Goal: Task Accomplishment & Management: Complete application form

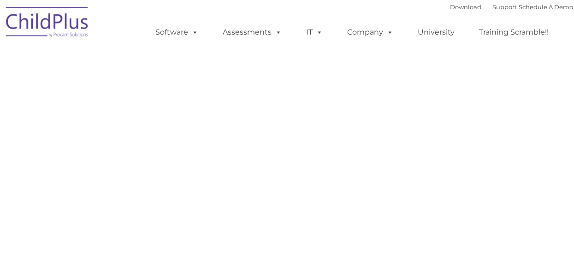
select select "MEDIUM"
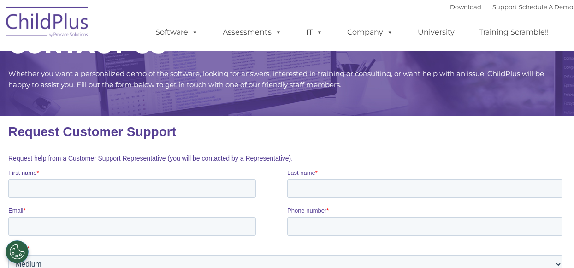
scroll to position [46, 0]
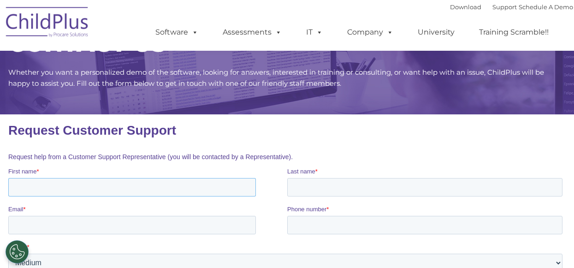
click at [92, 186] on input "First name *" at bounding box center [132, 187] width 248 height 18
type input "[PERSON_NAME]"
type input "8595522771"
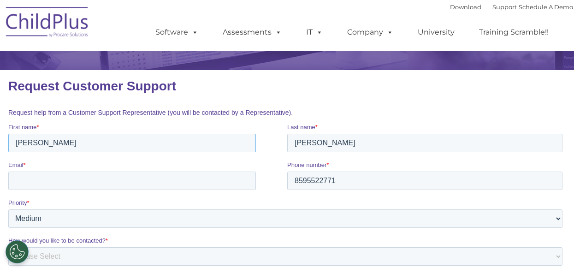
scroll to position [92, 0]
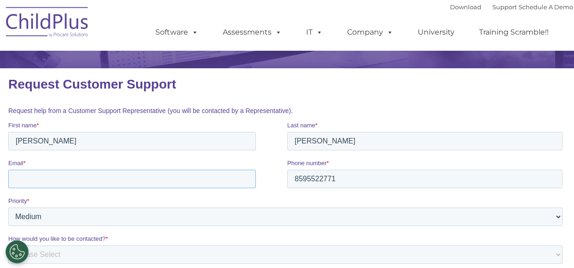
click at [102, 179] on input "Email *" at bounding box center [132, 179] width 248 height 18
type input "[PERSON_NAME][EMAIL_ADDRESS][PERSON_NAME][DOMAIN_NAME]"
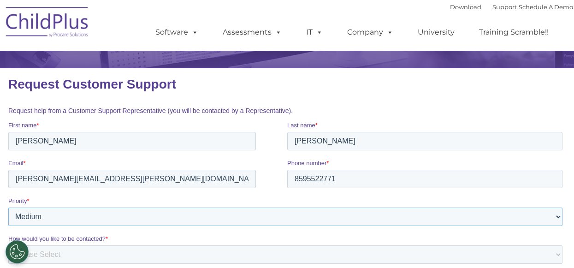
click at [559, 219] on select "Please Select Low Medium High" at bounding box center [285, 216] width 554 height 18
select select "HIGH"
click at [8, 207] on select "Please Select Low Medium High" at bounding box center [285, 216] width 554 height 18
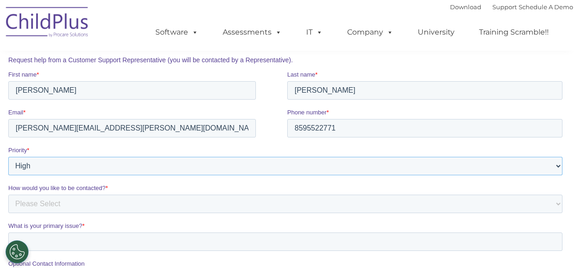
scroll to position [184, 0]
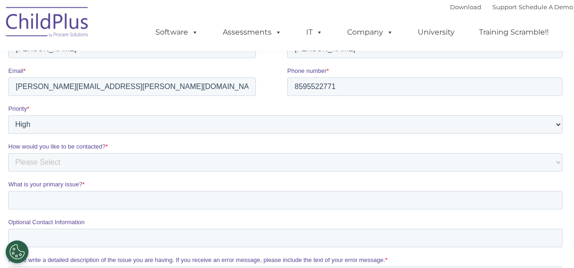
click at [188, 172] on fieldset "How would you like to be contacted? * Please Select Phone Email" at bounding box center [287, 161] width 558 height 38
click at [185, 164] on select "Please Select Phone Email" at bounding box center [285, 162] width 554 height 18
select select "Phone"
click at [8, 172] on select "Please Select Phone Email" at bounding box center [285, 162] width 554 height 18
click at [149, 202] on input "What is your primary issue? *" at bounding box center [285, 200] width 554 height 18
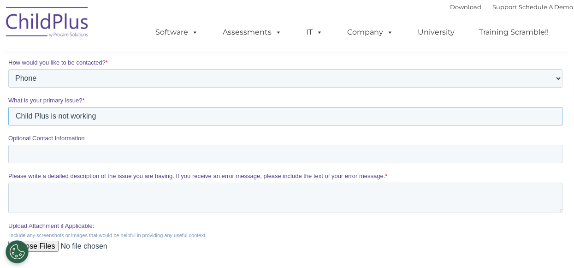
scroll to position [277, 0]
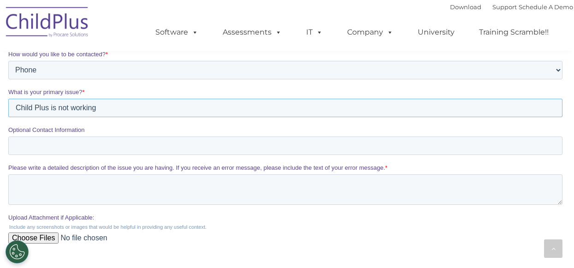
type input "Child Plus is not working"
click at [35, 187] on textarea "Please write a detailed description of the issue you are having. If you receive…" at bounding box center [285, 189] width 554 height 30
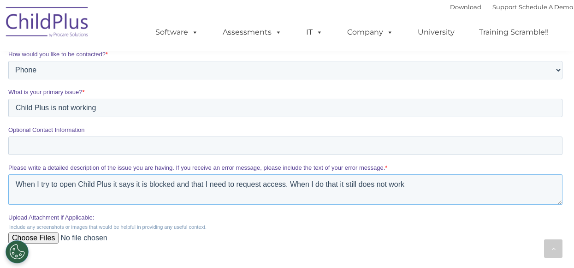
scroll to position [323, 0]
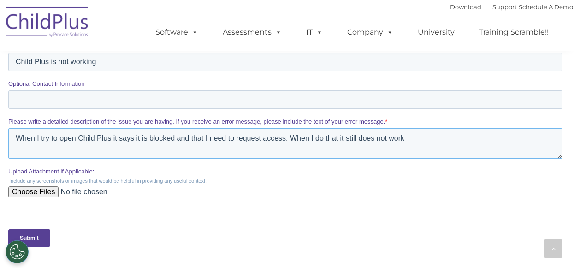
type textarea "When I try to open Child Plus it says it is blocked and that I need to request …"
click at [37, 237] on input "Submit" at bounding box center [29, 238] width 42 height 18
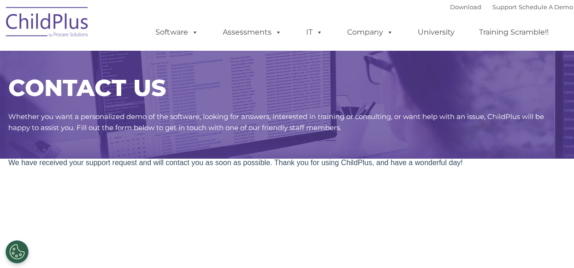
scroll to position [0, 0]
